Goal: Check status: Check status

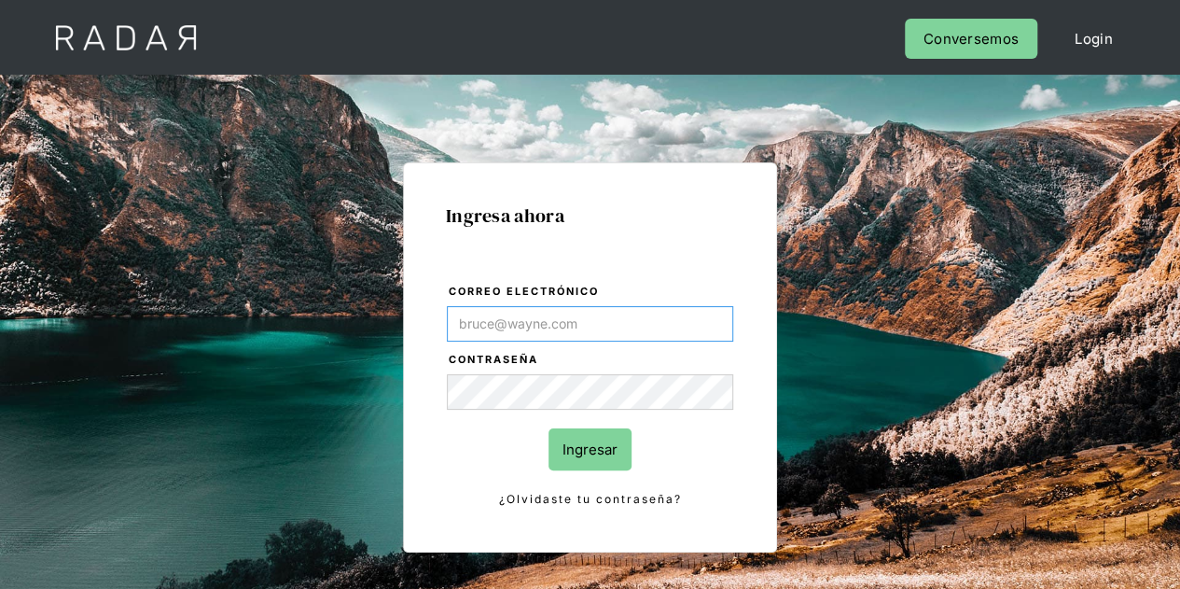
type input "[PERSON_NAME][EMAIL_ADDRESS][DOMAIN_NAME]"
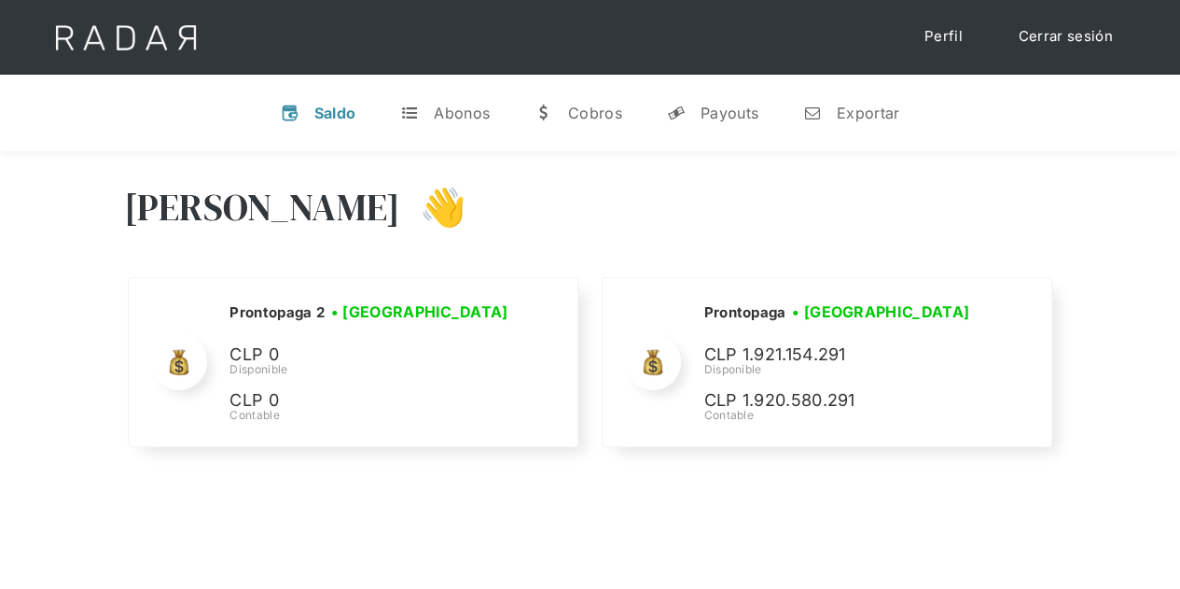
click at [732, 87] on div "v Saldo t Abonos w Cobros y Payouts n Exportar" at bounding box center [590, 113] width 1180 height 77
click at [728, 105] on div "Payouts" at bounding box center [730, 113] width 58 height 19
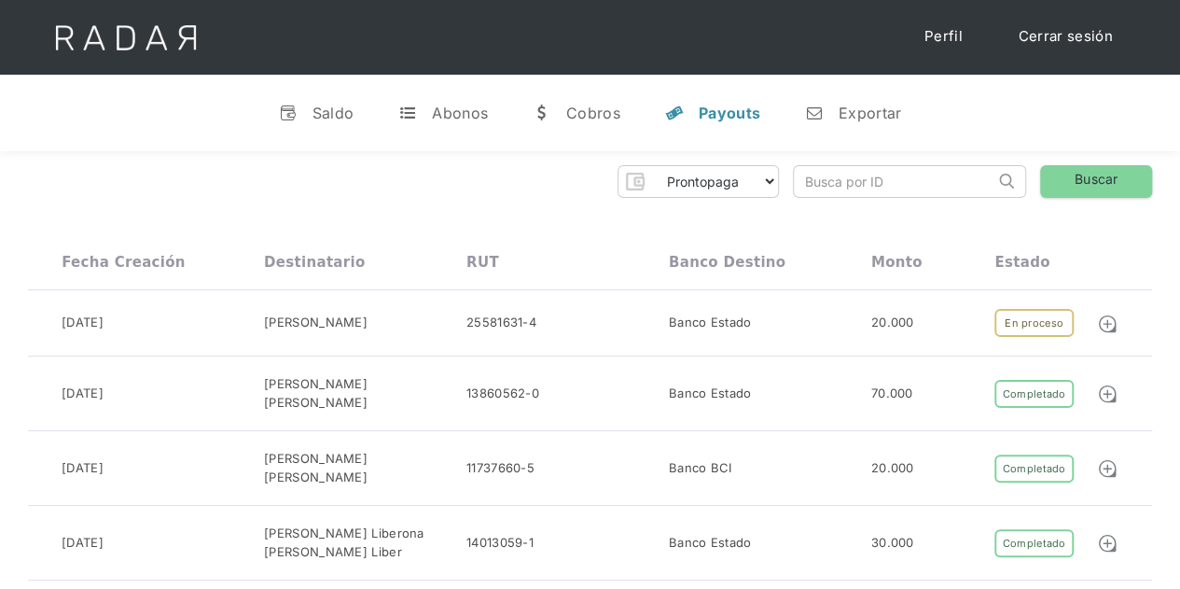
click at [821, 185] on input "search" at bounding box center [894, 181] width 201 height 31
paste input "fbb5a4f2-a4cd-45d2-af66-8a22282cb84c"
type input "fbb5a4f2-a4cd-45d2-af66-8a22282cb84c"
click at [1084, 170] on link "Buscar" at bounding box center [1096, 181] width 112 height 33
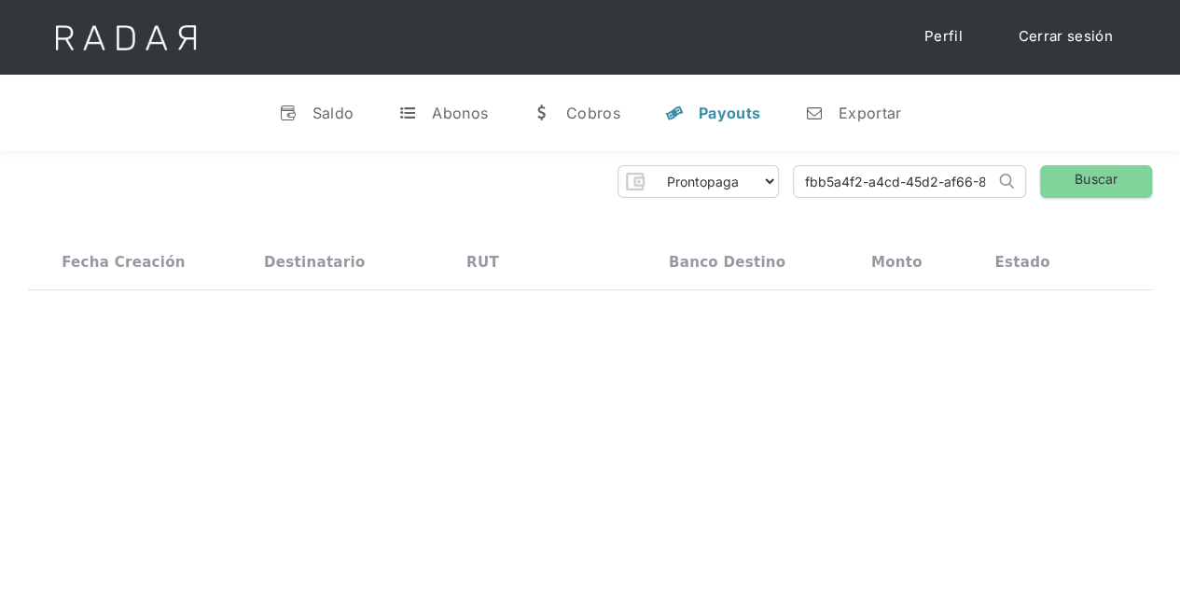
click at [877, 184] on input "fbb5a4f2-a4cd-45d2-af66-8a22282cb84c" at bounding box center [894, 181] width 201 height 31
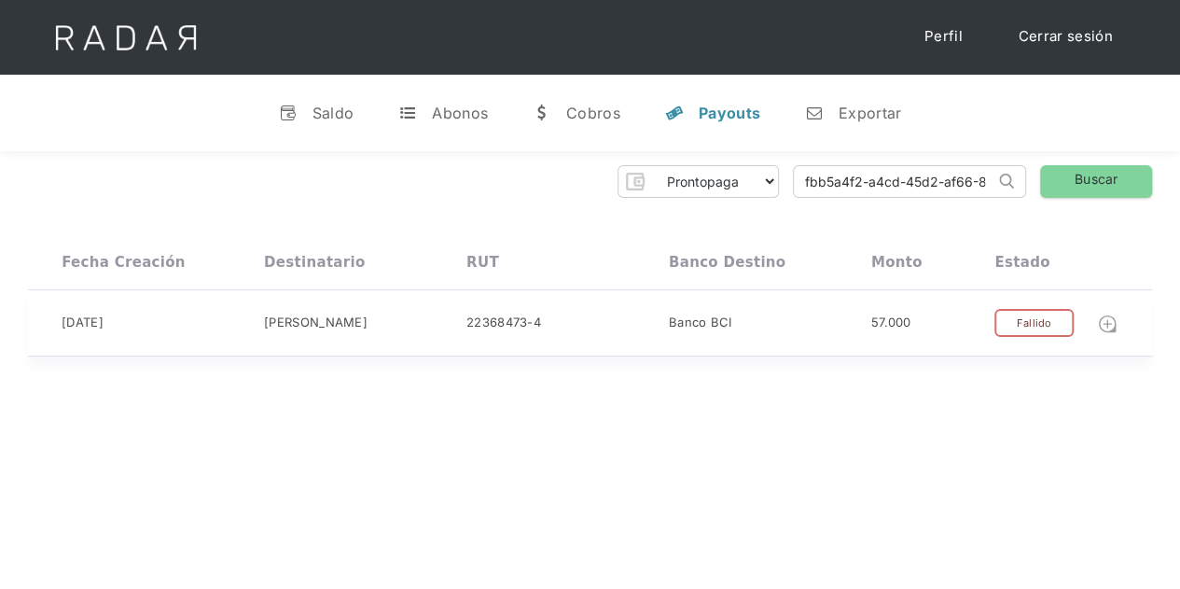
click at [1110, 319] on img at bounding box center [1107, 324] width 21 height 21
